Goal: Complete application form: Complete application form

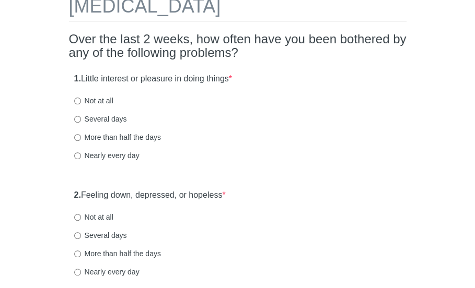
scroll to position [73, 0]
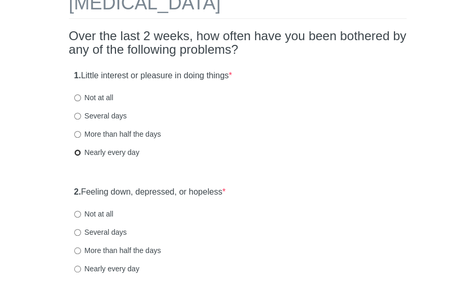
click at [76, 154] on input "Nearly every day" at bounding box center [77, 152] width 7 height 7
radio input "true"
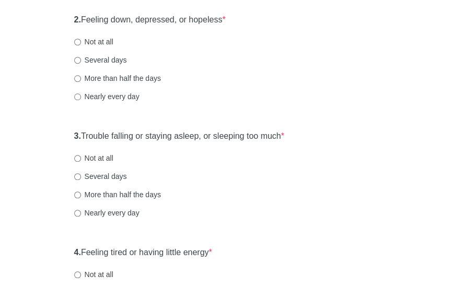
scroll to position [247, 0]
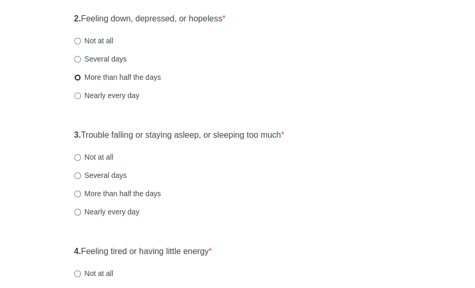
click at [76, 77] on input "More than half the days" at bounding box center [77, 77] width 7 height 7
radio input "true"
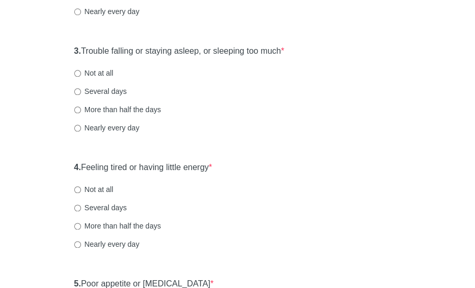
scroll to position [338, 0]
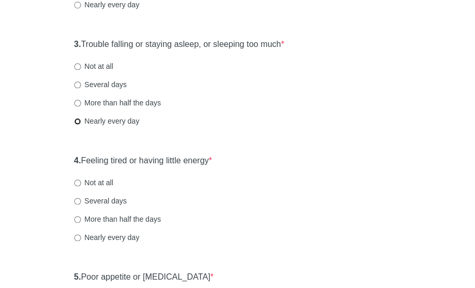
click at [77, 123] on input "Nearly every day" at bounding box center [77, 121] width 7 height 7
radio input "true"
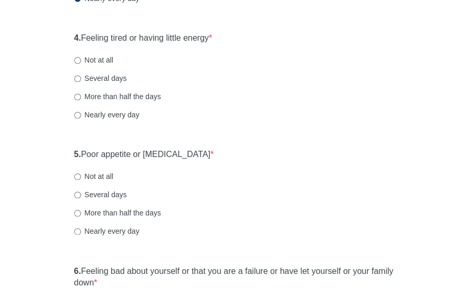
scroll to position [472, 0]
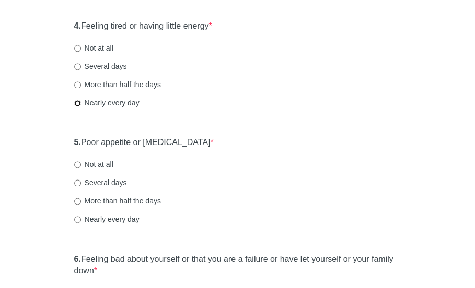
click at [78, 105] on input "Nearly every day" at bounding box center [77, 103] width 7 height 7
radio input "true"
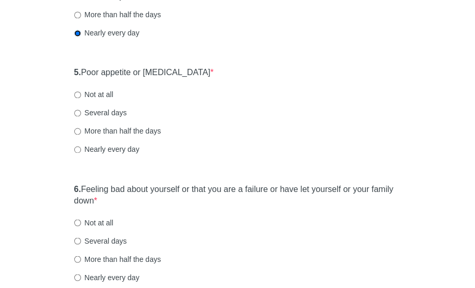
scroll to position [549, 0]
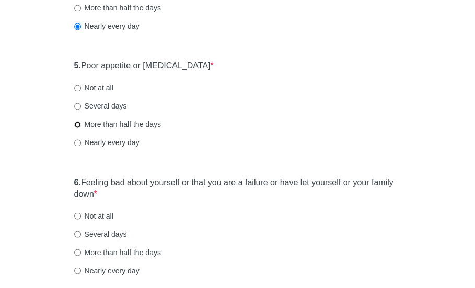
click at [78, 123] on input "More than half the days" at bounding box center [77, 124] width 7 height 7
radio input "true"
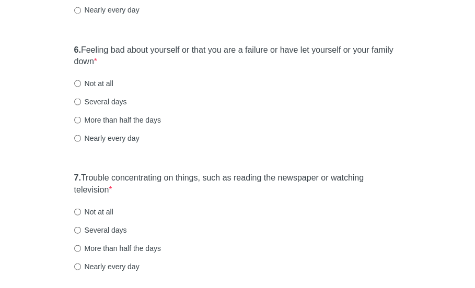
scroll to position [683, 0]
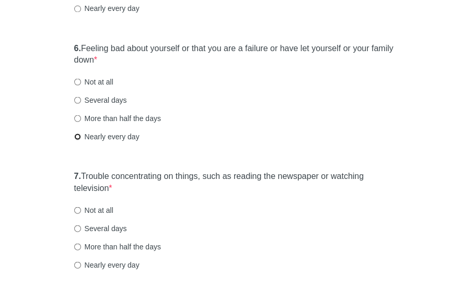
click at [77, 135] on input "Nearly every day" at bounding box center [77, 136] width 7 height 7
radio input "true"
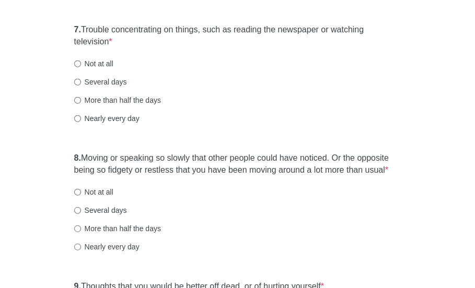
scroll to position [839, 0]
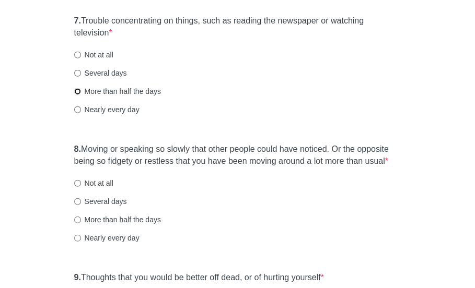
click at [79, 88] on input "More than half the days" at bounding box center [77, 91] width 7 height 7
radio input "true"
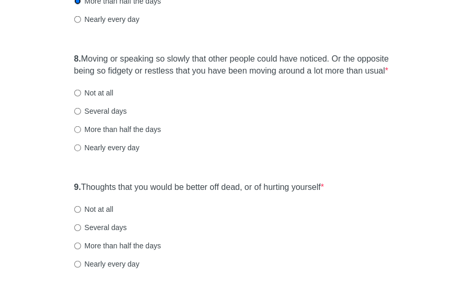
scroll to position [939, 0]
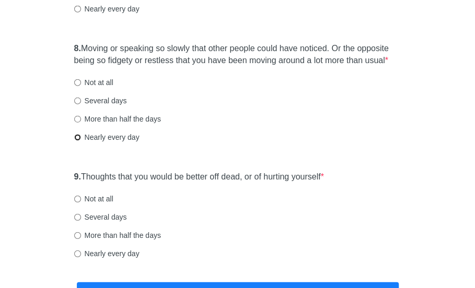
click at [79, 136] on input "Nearly every day" at bounding box center [77, 137] width 7 height 7
radio input "true"
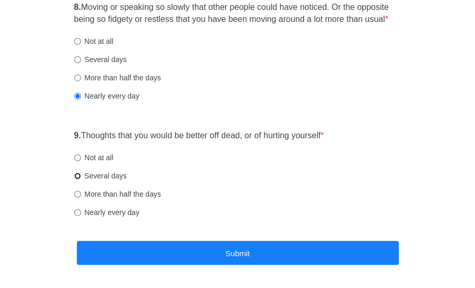
click at [78, 176] on input "Several days" at bounding box center [77, 176] width 7 height 7
radio input "true"
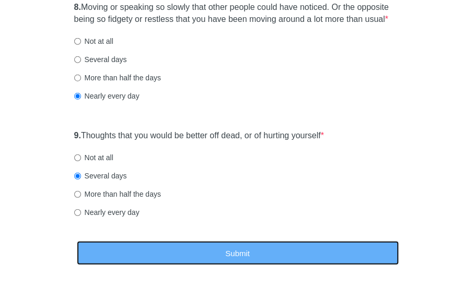
click at [182, 255] on button "Submit" at bounding box center [238, 253] width 322 height 25
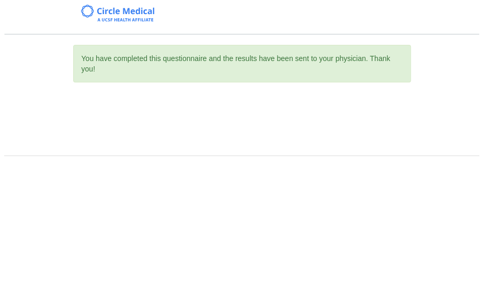
scroll to position [0, 0]
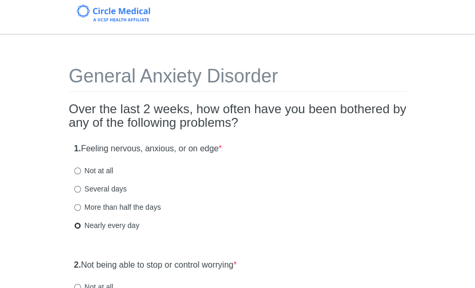
click at [77, 227] on input "Nearly every day" at bounding box center [77, 226] width 7 height 7
radio input "true"
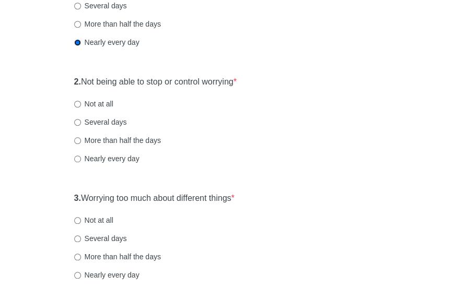
scroll to position [202, 0]
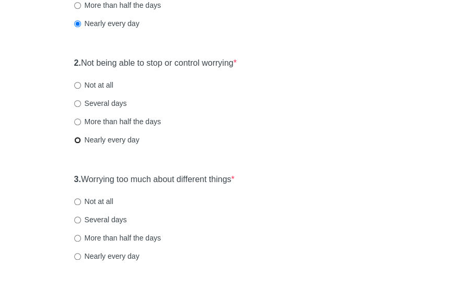
click at [79, 142] on input "Nearly every day" at bounding box center [77, 140] width 7 height 7
radio input "true"
click at [78, 257] on input "Nearly every day" at bounding box center [77, 256] width 7 height 7
radio input "true"
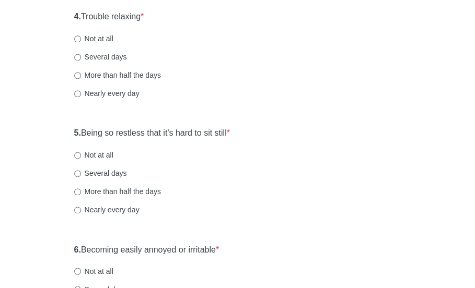
scroll to position [491, 0]
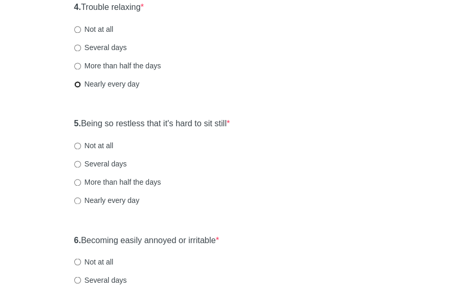
click at [76, 84] on input "Nearly every day" at bounding box center [77, 84] width 7 height 7
radio input "true"
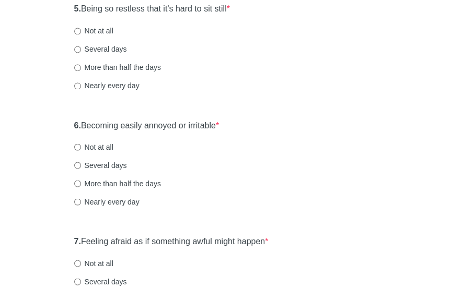
scroll to position [614, 0]
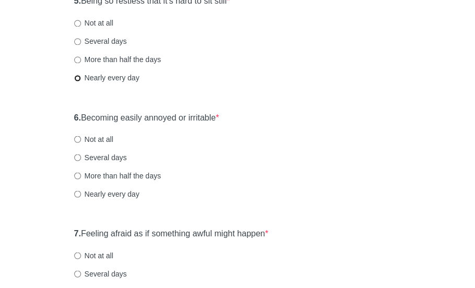
click at [78, 77] on input "Nearly every day" at bounding box center [77, 78] width 7 height 7
radio input "true"
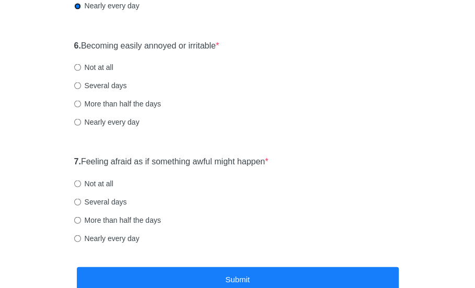
scroll to position [689, 0]
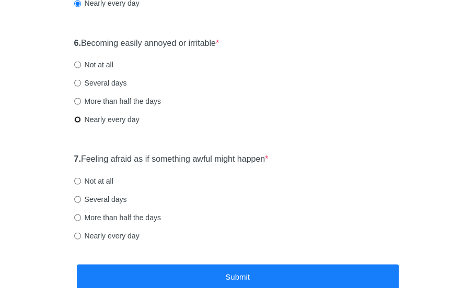
click at [79, 116] on input "Nearly every day" at bounding box center [77, 119] width 7 height 7
radio input "true"
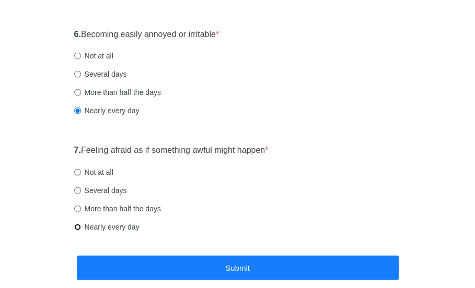
click at [78, 226] on input "Nearly every day" at bounding box center [77, 227] width 7 height 7
radio input "true"
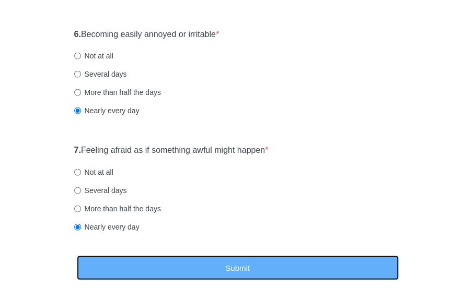
click at [137, 264] on button "Submit" at bounding box center [238, 267] width 322 height 25
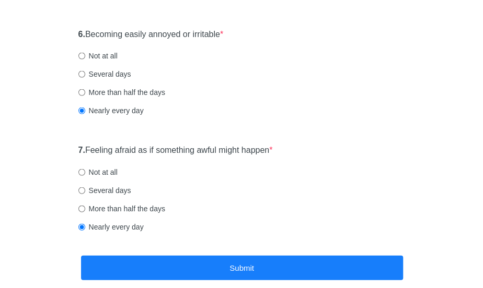
scroll to position [0, 0]
